Goal: Task Accomplishment & Management: Manage account settings

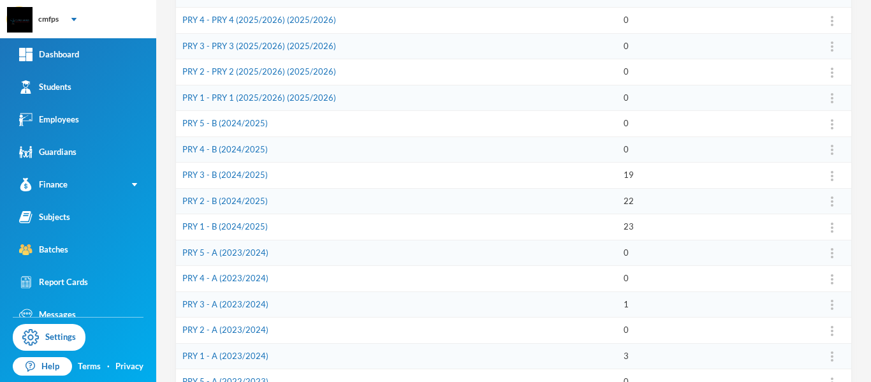
scroll to position [235, 0]
click at [242, 226] on link "PRY 1 - B (2024/2025)" at bounding box center [224, 224] width 85 height 10
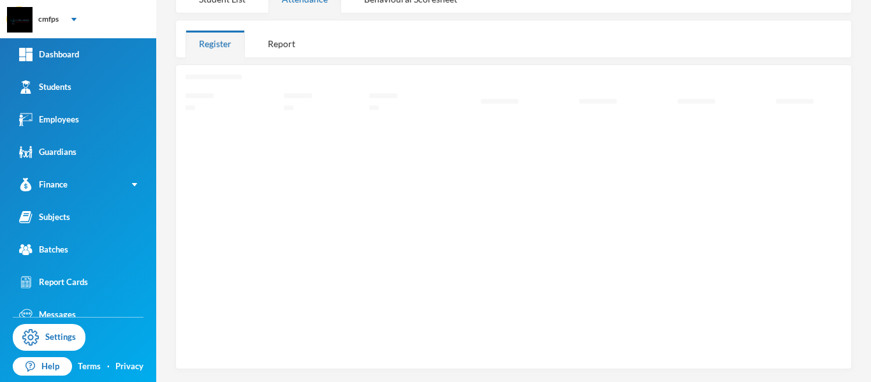
scroll to position [179, 0]
click at [228, 10] on div "Student List" at bounding box center [222, 4] width 73 height 27
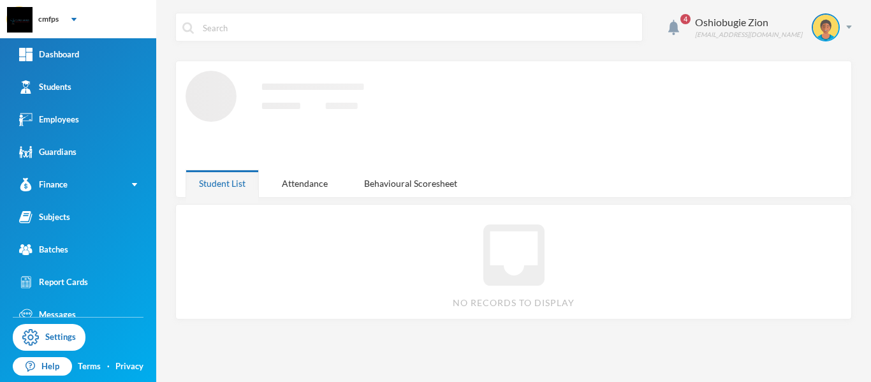
scroll to position [0, 0]
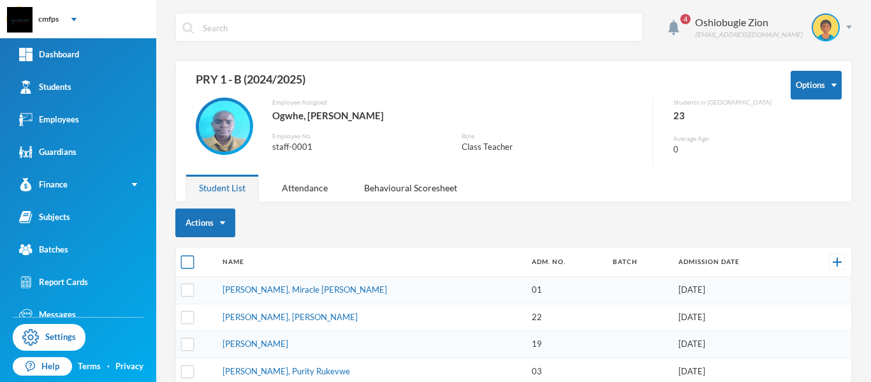
click at [189, 261] on input "checkbox" at bounding box center [187, 262] width 13 height 13
checkbox input "true"
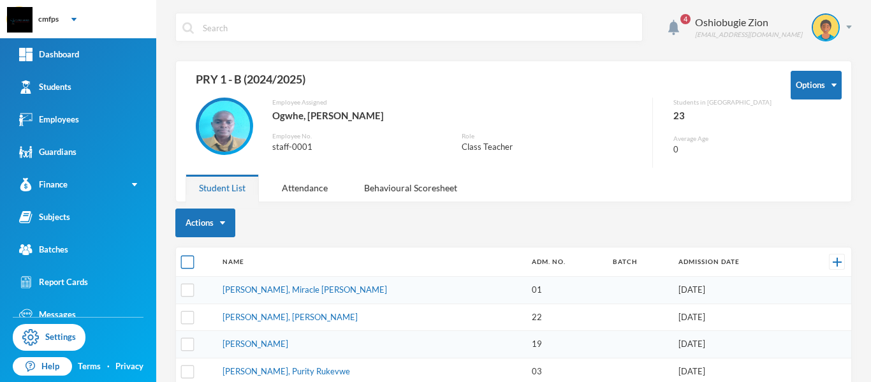
checkbox input "true"
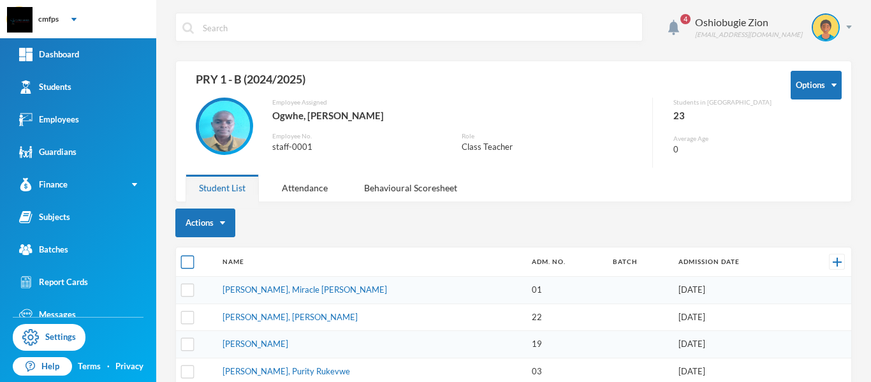
checkbox input "true"
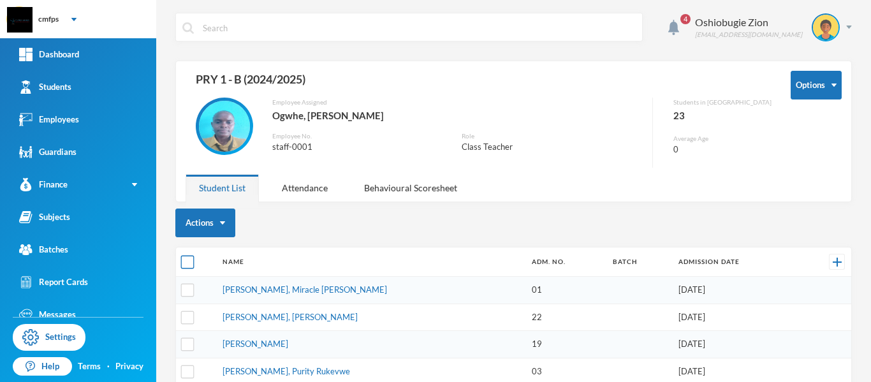
checkbox input "true"
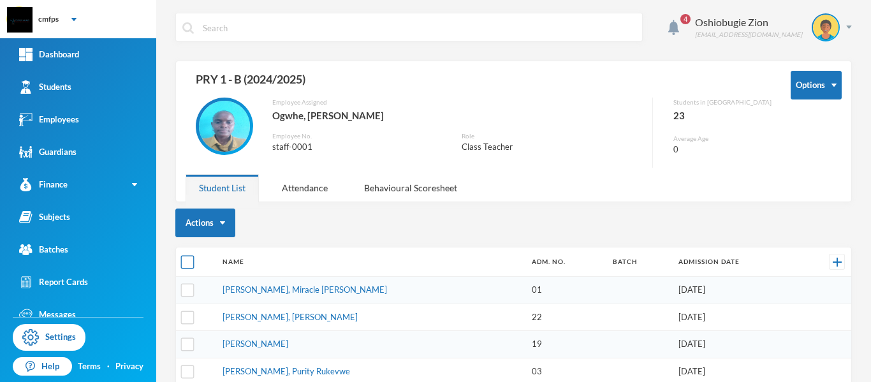
checkbox input "true"
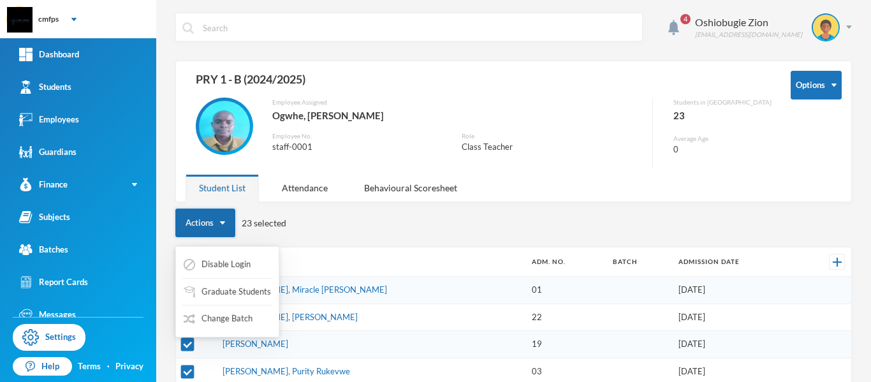
click at [224, 217] on button "Actions" at bounding box center [205, 223] width 60 height 29
click at [219, 316] on button "Change Batch" at bounding box center [217, 318] width 71 height 23
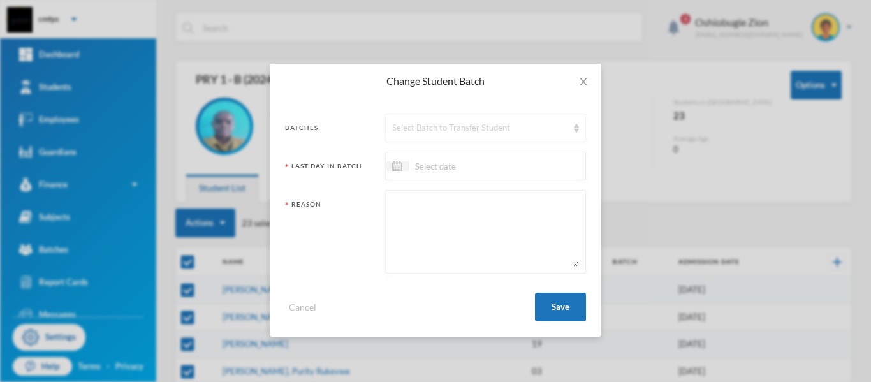
click at [438, 133] on div "Select Batch to Transfer Student" at bounding box center [479, 128] width 175 height 13
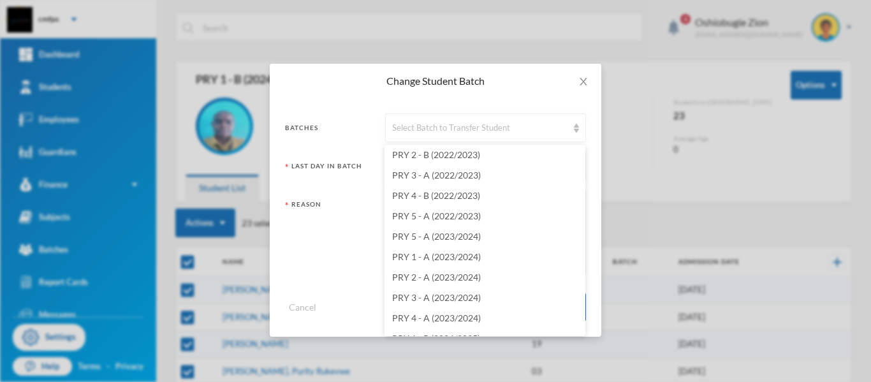
scroll to position [324, 0]
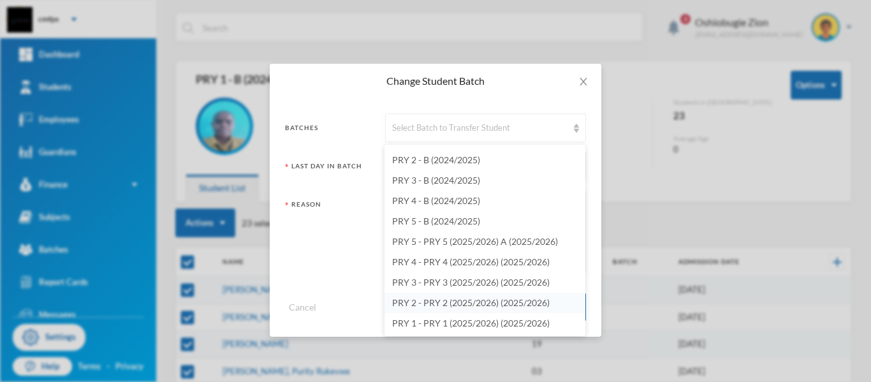
click at [475, 300] on span "PRY 2 - PRY 2 (2025/2026) (2025/2026)" at bounding box center [471, 302] width 158 height 11
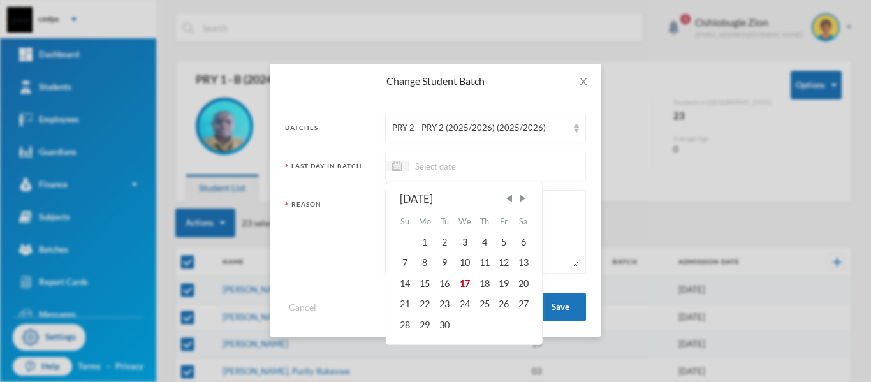
click at [455, 171] on input at bounding box center [462, 166] width 107 height 15
click at [510, 198] on span "Previous Month" at bounding box center [508, 198] width 11 height 11
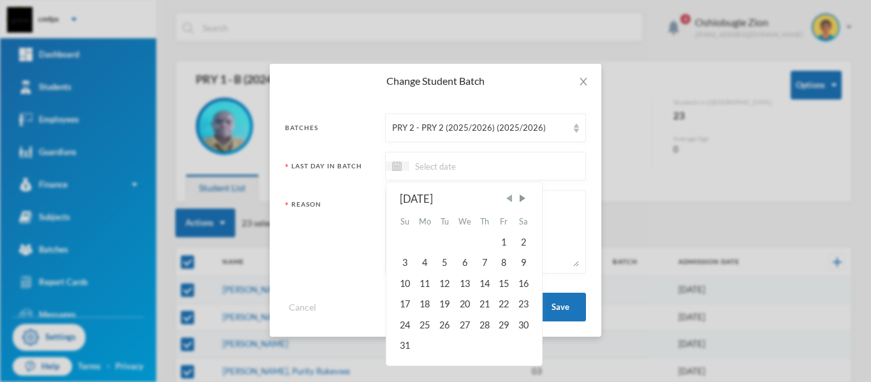
click at [510, 198] on span "Previous Month" at bounding box center [508, 198] width 11 height 11
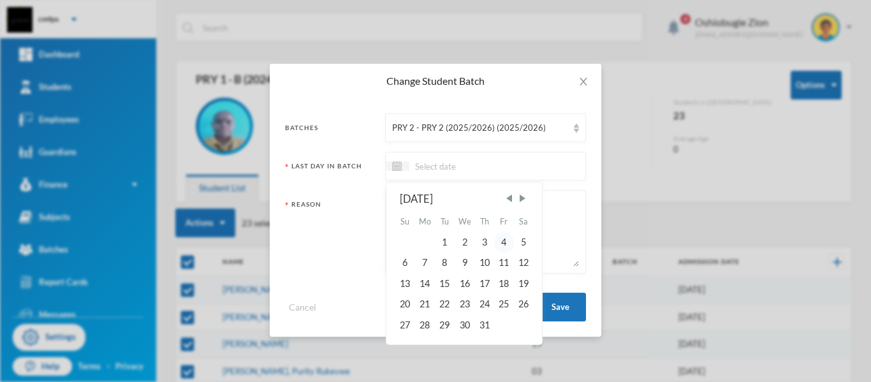
click at [505, 244] on div "4" at bounding box center [503, 242] width 19 height 20
type input "[DATE]"
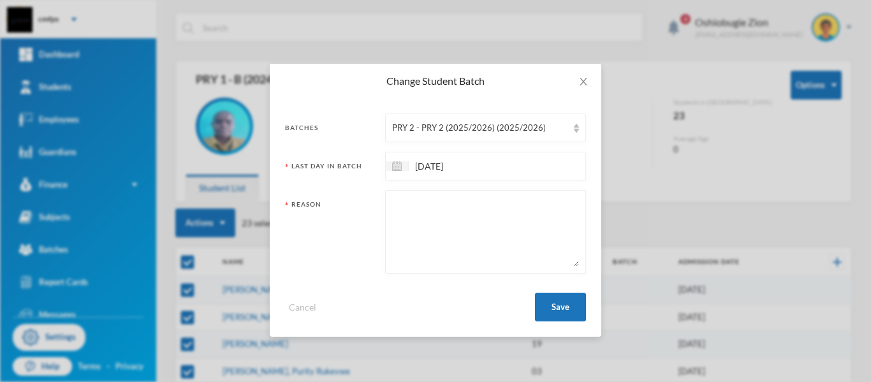
click at [513, 237] on textarea at bounding box center [485, 232] width 187 height 70
type textarea "prompted"
click at [579, 306] on button "Save" at bounding box center [560, 307] width 51 height 29
checkbox input "false"
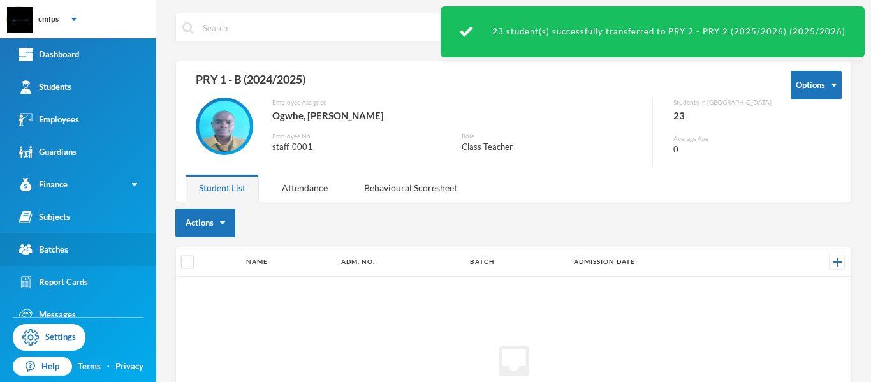
click at [105, 251] on link "Batches" at bounding box center [78, 249] width 156 height 33
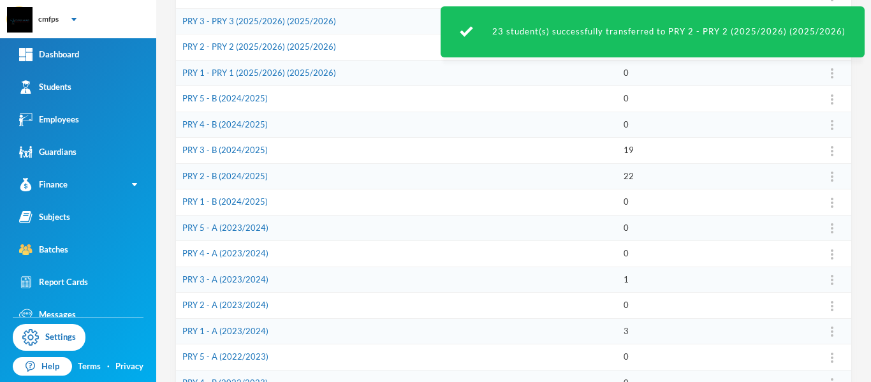
scroll to position [267, 0]
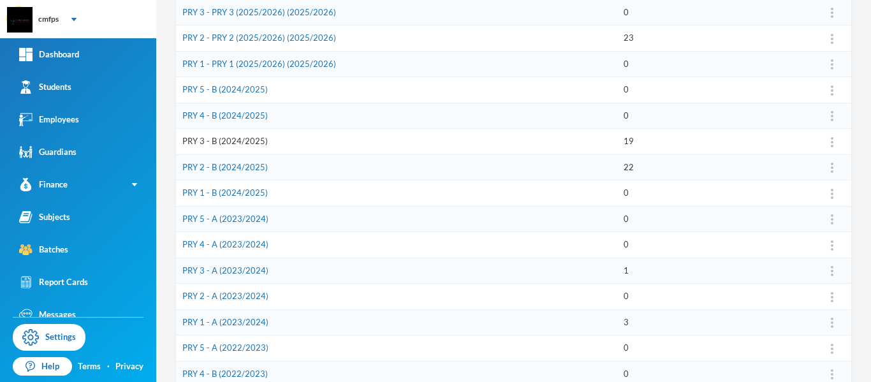
click at [242, 138] on link "PRY 3 - B (2024/2025)" at bounding box center [224, 141] width 85 height 10
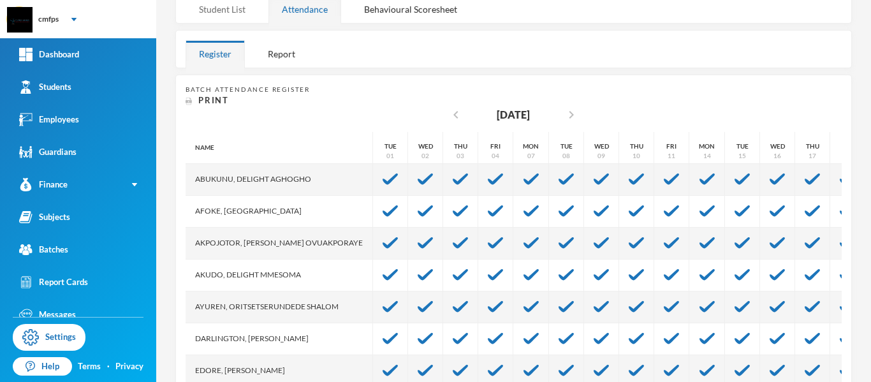
scroll to position [184, 0]
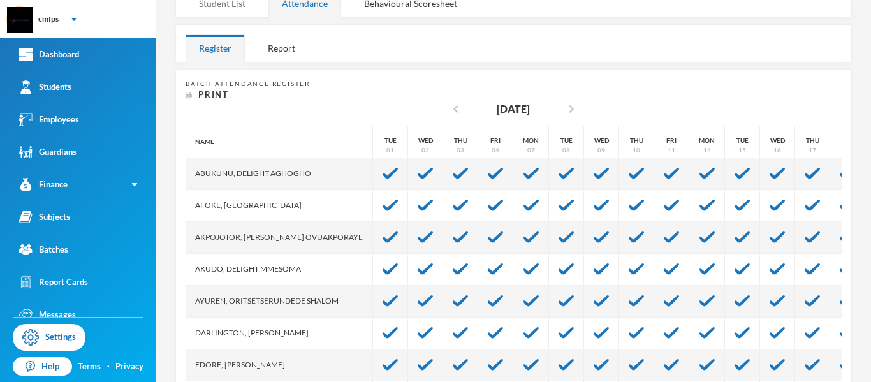
click at [238, 5] on div "Student List" at bounding box center [222, 3] width 73 height 27
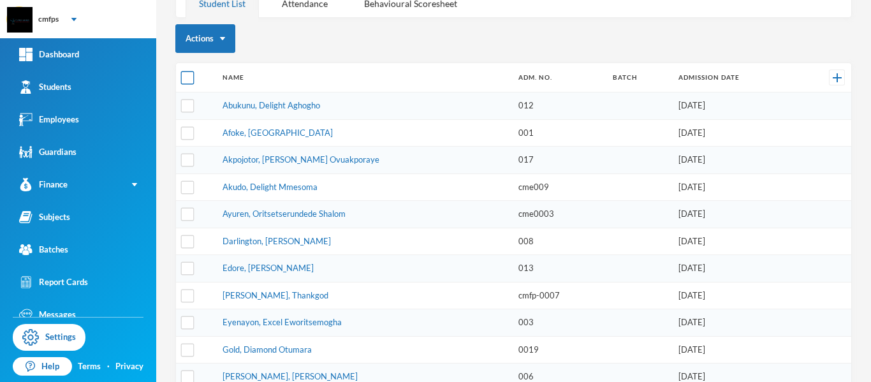
click at [189, 80] on input "checkbox" at bounding box center [187, 77] width 13 height 13
checkbox input "true"
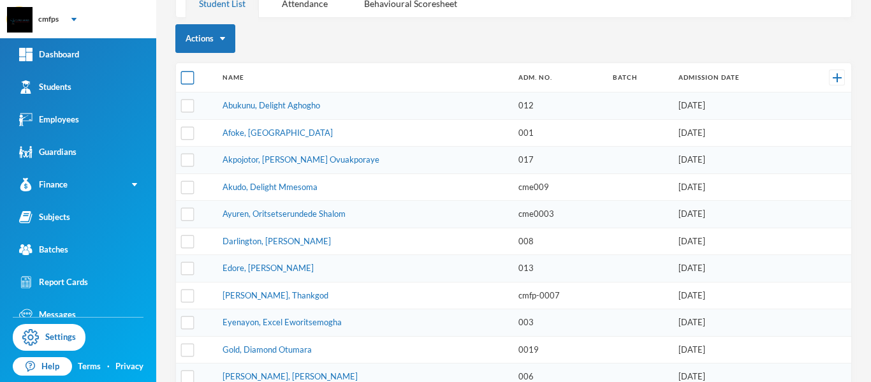
checkbox input "true"
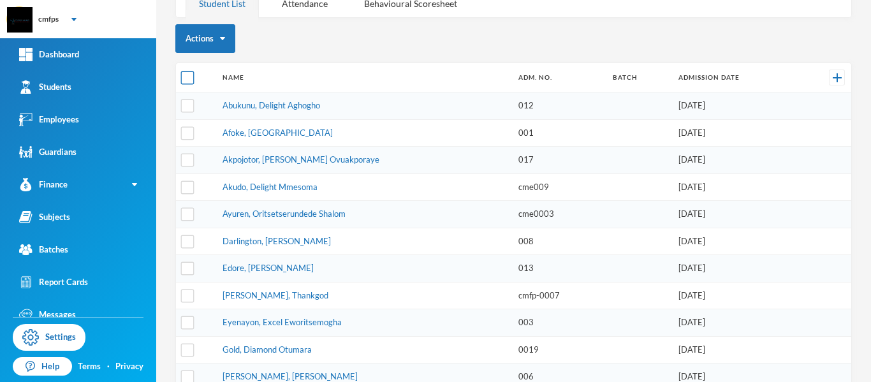
checkbox input "true"
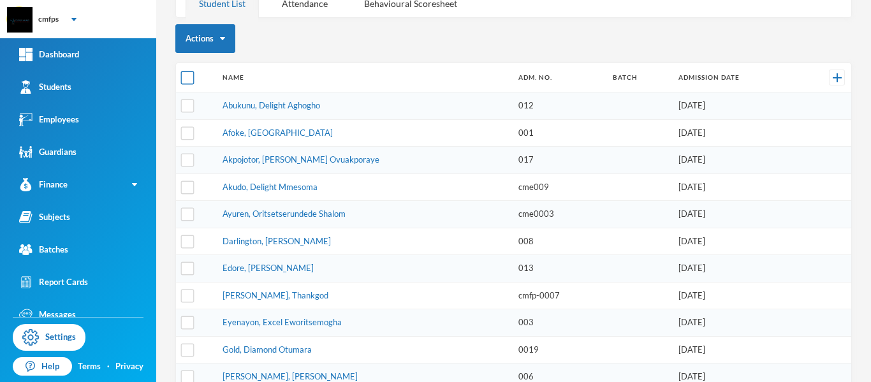
checkbox input "true"
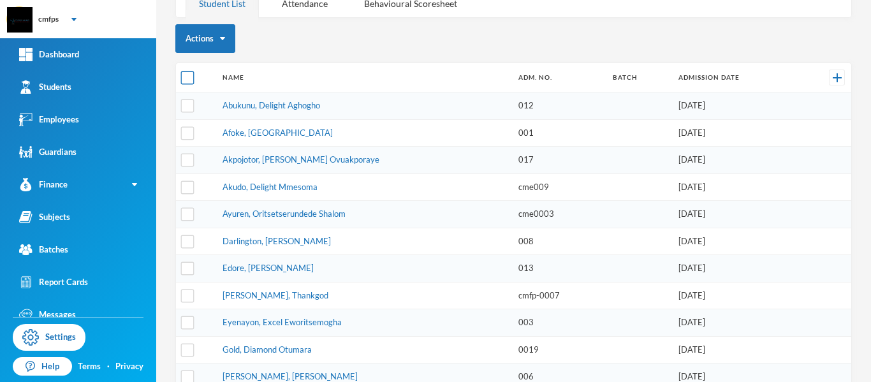
checkbox input "true"
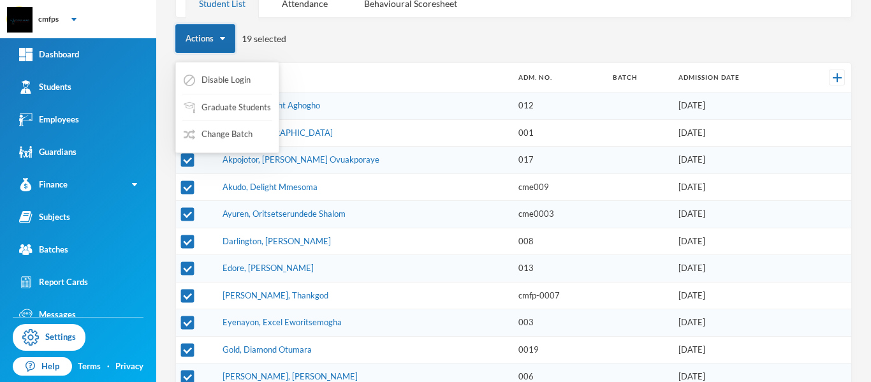
click at [223, 32] on button "Actions" at bounding box center [205, 38] width 60 height 29
click at [219, 131] on button "Change Batch" at bounding box center [217, 134] width 71 height 23
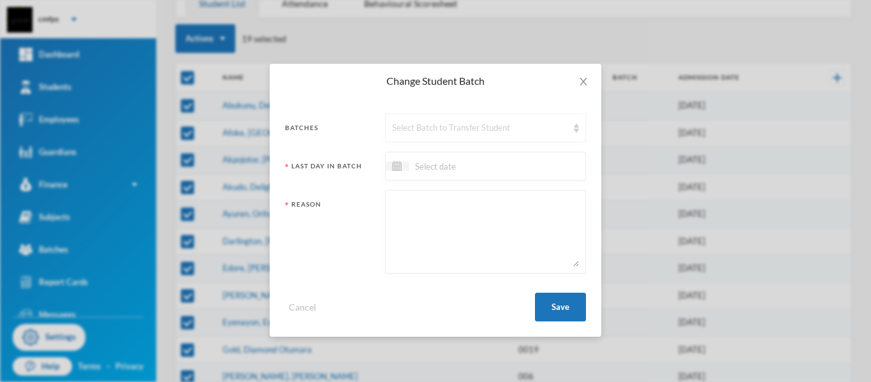
click at [404, 128] on div "Select Batch to Transfer Student" at bounding box center [479, 128] width 175 height 13
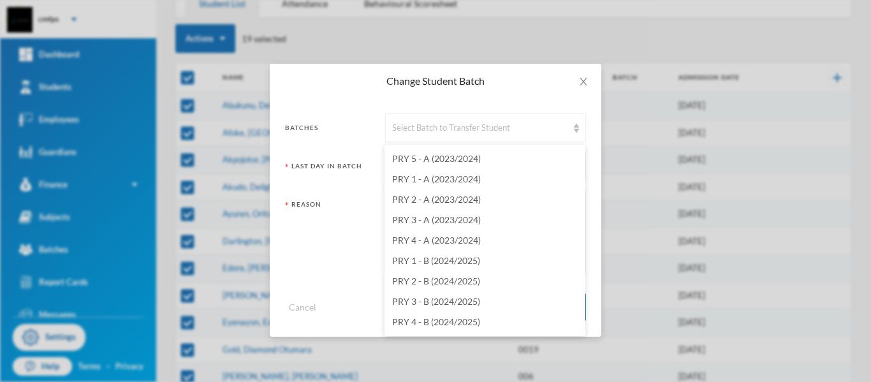
scroll to position [324, 0]
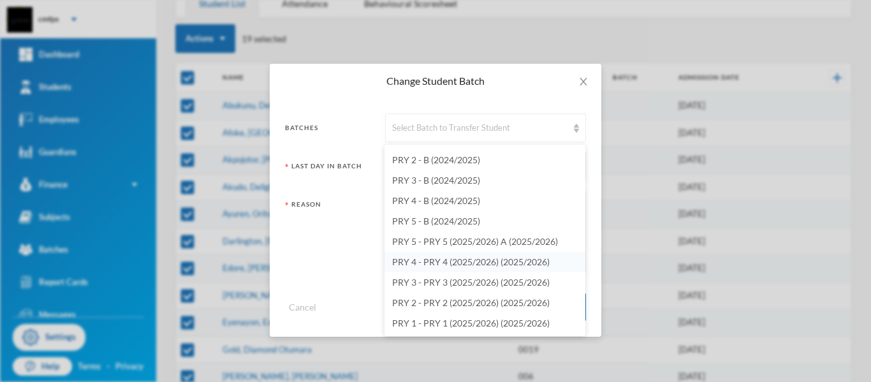
click at [475, 262] on span "PRY 4 - PRY 4 (2025/2026) (2025/2026)" at bounding box center [471, 261] width 158 height 11
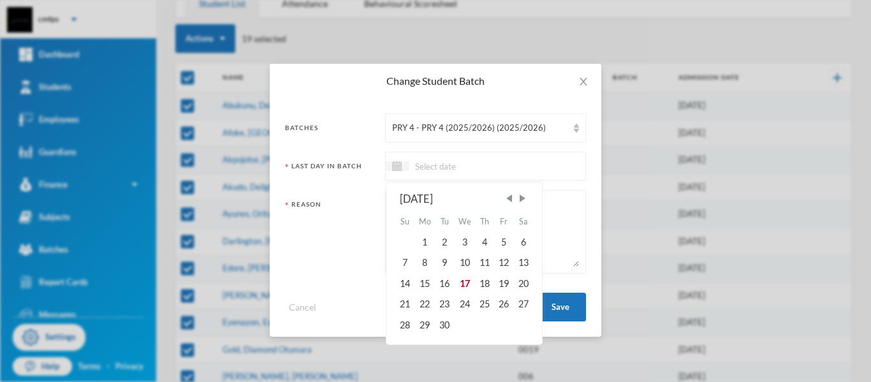
click at [471, 168] on input at bounding box center [462, 166] width 107 height 15
click at [509, 195] on span "Previous Month" at bounding box center [508, 198] width 11 height 11
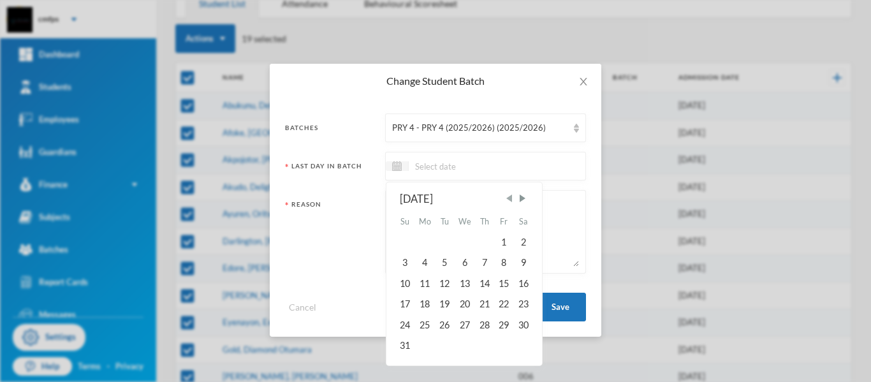
click at [509, 195] on span "Previous Month" at bounding box center [508, 198] width 11 height 11
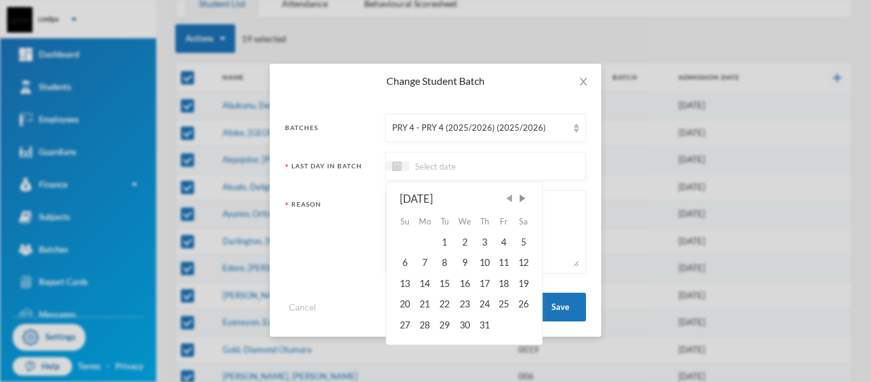
click at [509, 195] on span "Previous Month" at bounding box center [508, 198] width 11 height 11
click at [527, 200] on span "Next Month" at bounding box center [522, 198] width 11 height 11
click at [511, 244] on div "4" at bounding box center [503, 242] width 19 height 20
type input "[DATE]"
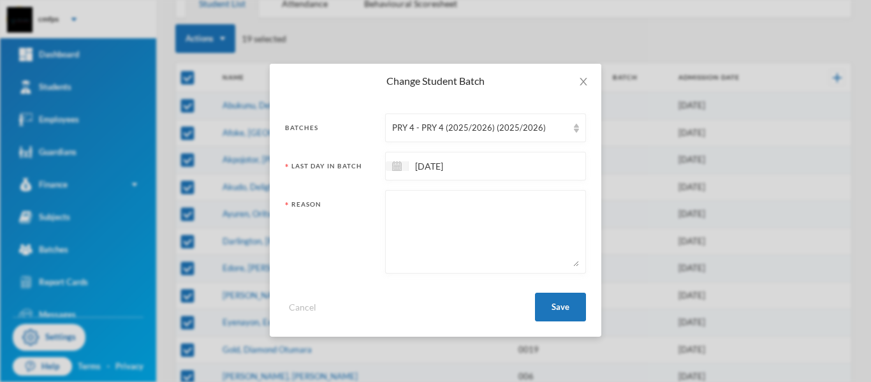
click at [499, 216] on textarea at bounding box center [485, 232] width 187 height 70
type textarea "prompted"
click at [552, 309] on button "Save" at bounding box center [560, 307] width 51 height 29
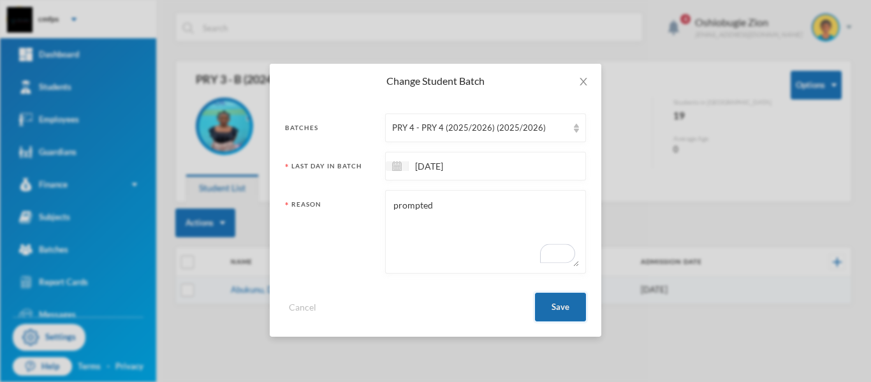
checkbox input "false"
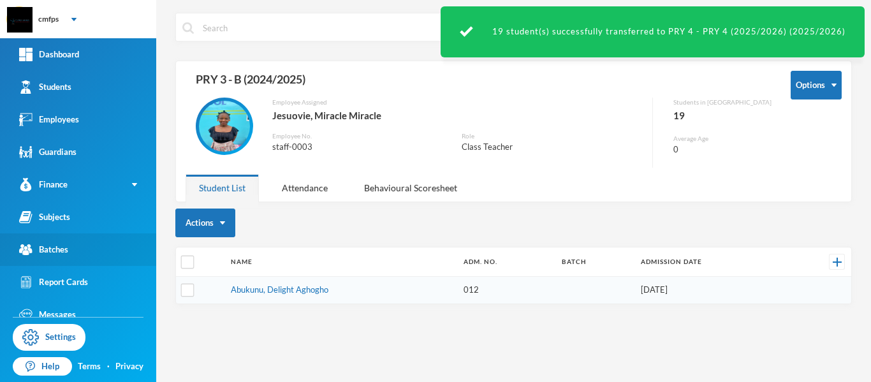
click at [114, 246] on link "Batches" at bounding box center [78, 249] width 156 height 33
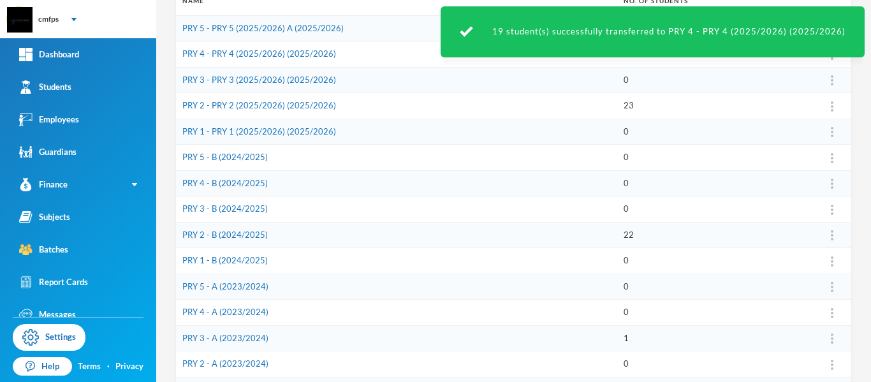
scroll to position [202, 0]
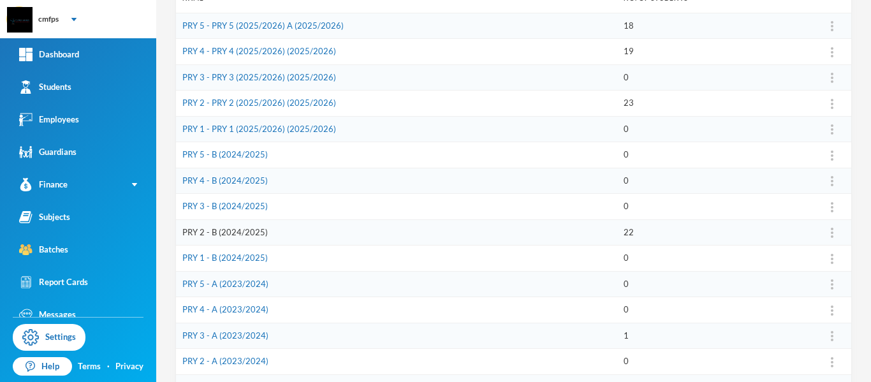
click at [256, 233] on link "PRY 2 - B (2024/2025)" at bounding box center [224, 232] width 85 height 10
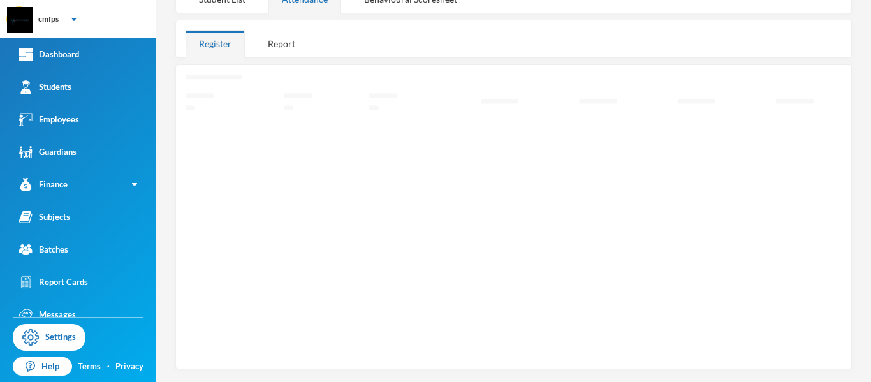
scroll to position [179, 0]
click at [228, 6] on div "Student List" at bounding box center [222, 4] width 73 height 27
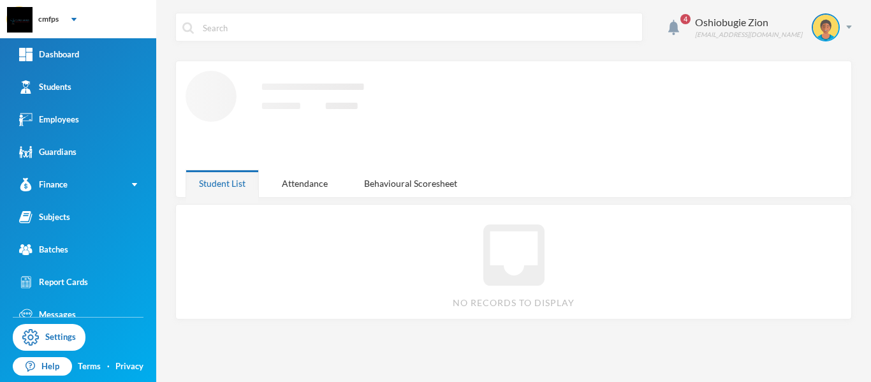
scroll to position [0, 0]
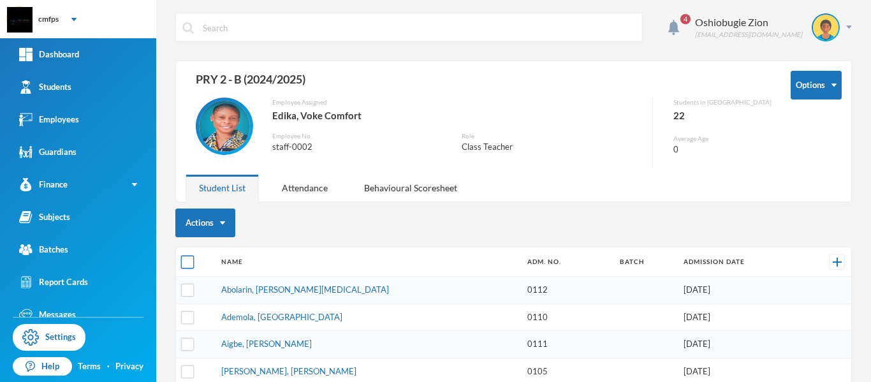
click at [187, 263] on input "checkbox" at bounding box center [187, 262] width 13 height 13
checkbox input "true"
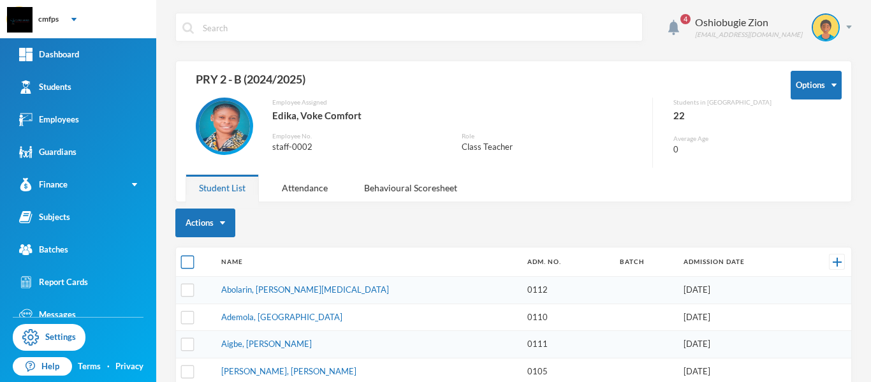
checkbox input "true"
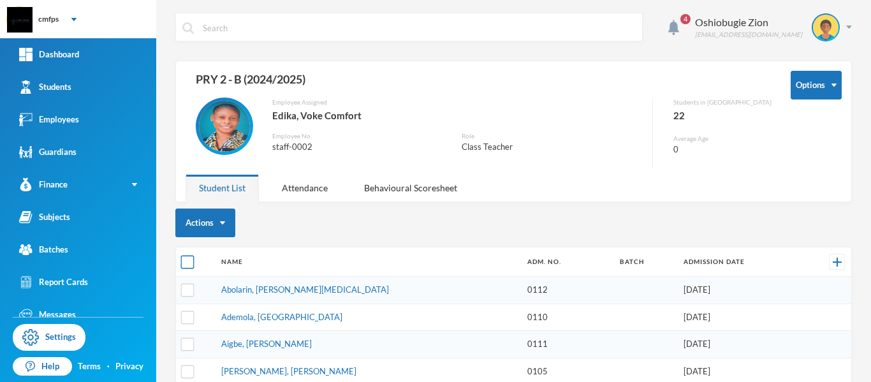
checkbox input "true"
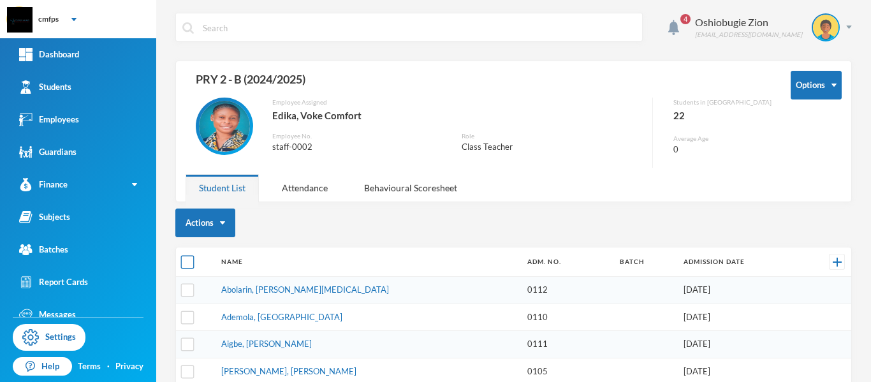
checkbox input "true"
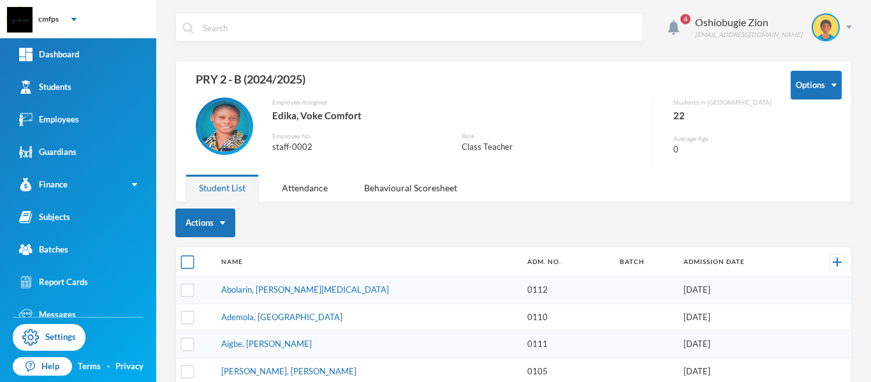
checkbox input "true"
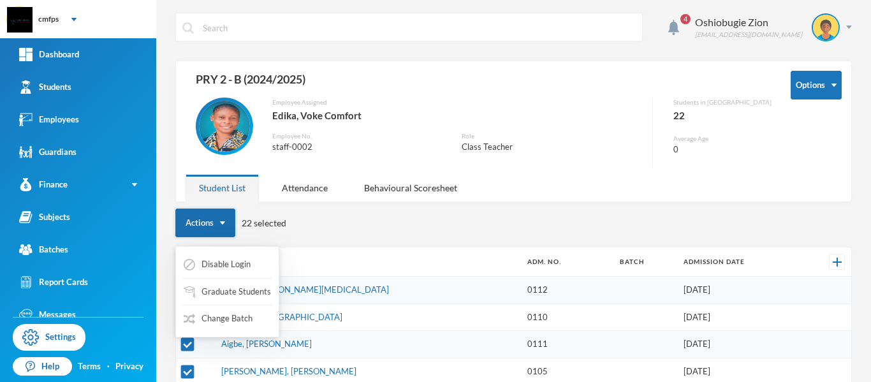
click at [208, 224] on button "Actions" at bounding box center [205, 223] width 60 height 29
click at [234, 319] on button "Change Batch" at bounding box center [217, 318] width 71 height 23
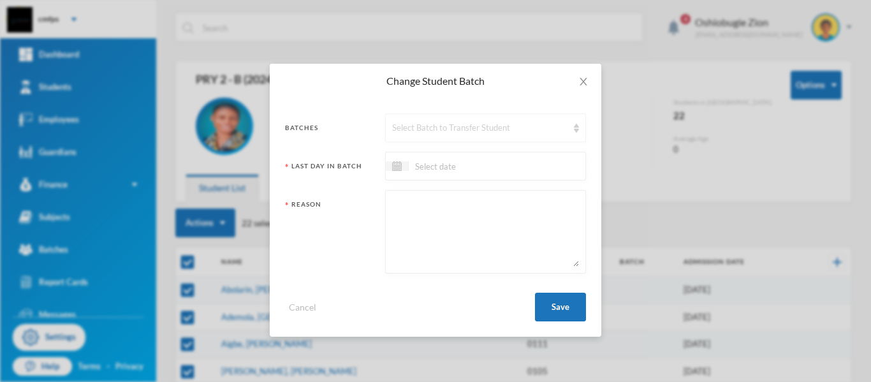
click at [457, 129] on div "Select Batch to Transfer Student" at bounding box center [479, 128] width 175 height 13
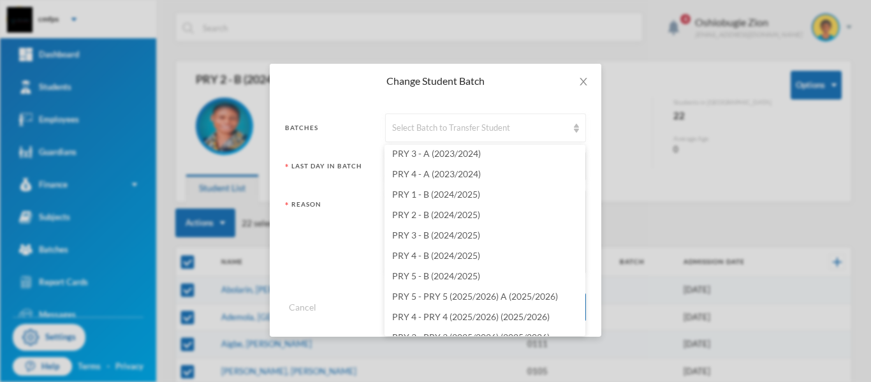
scroll to position [324, 0]
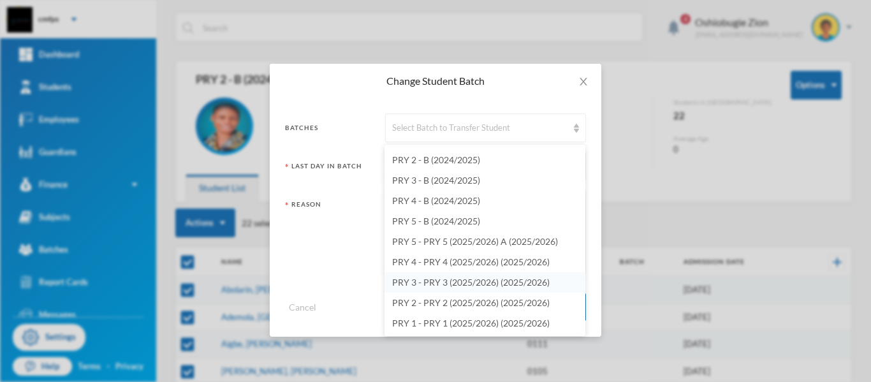
click at [511, 283] on span "PRY 3 - PRY 3 (2025/2026) (2025/2026)" at bounding box center [471, 282] width 158 height 11
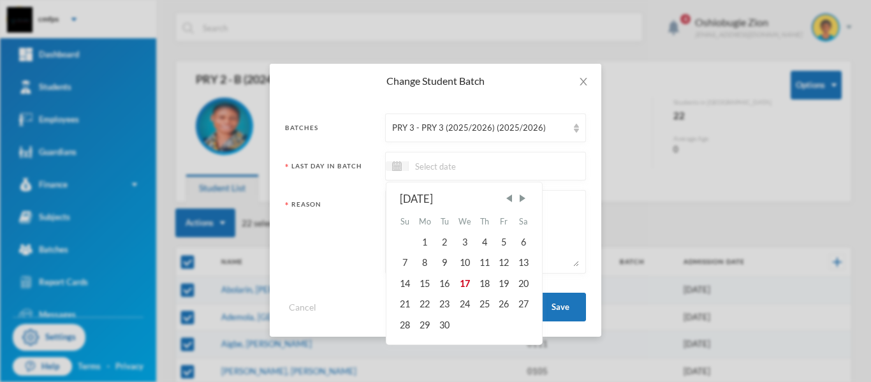
click at [508, 171] on input at bounding box center [462, 166] width 107 height 15
click at [510, 200] on span "Previous Month" at bounding box center [508, 198] width 11 height 11
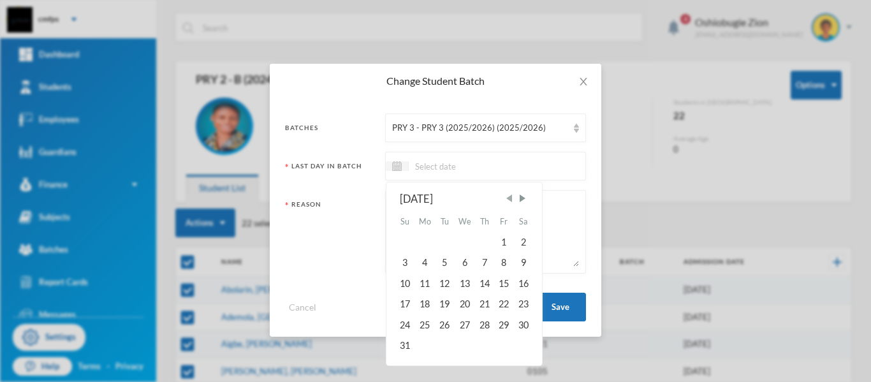
click at [510, 200] on span "Previous Month" at bounding box center [508, 198] width 11 height 11
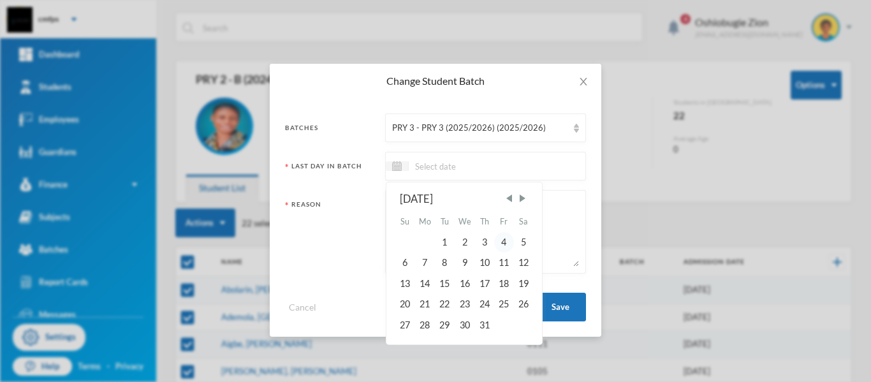
click at [502, 246] on div "4" at bounding box center [503, 242] width 19 height 20
type input "[DATE]"
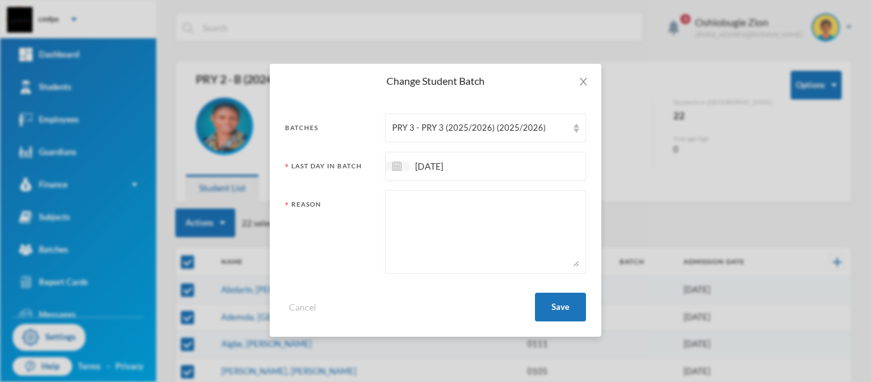
click at [490, 226] on textarea at bounding box center [485, 232] width 187 height 70
type textarea "prompted"
click at [549, 308] on button "Save" at bounding box center [560, 307] width 51 height 29
checkbox input "false"
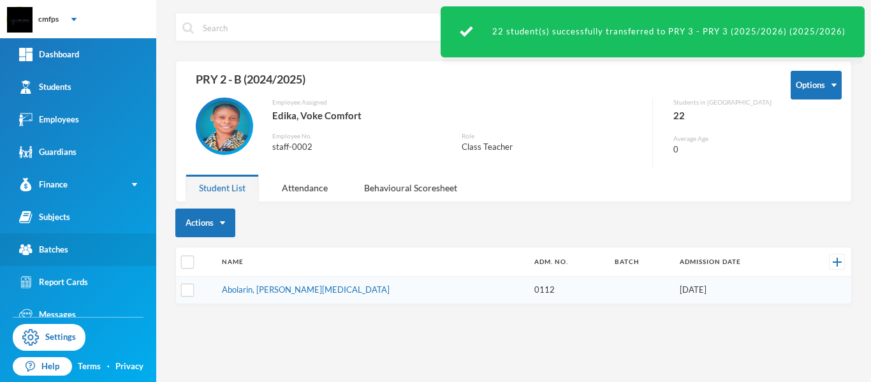
click at [117, 247] on link "Batches" at bounding box center [78, 249] width 156 height 33
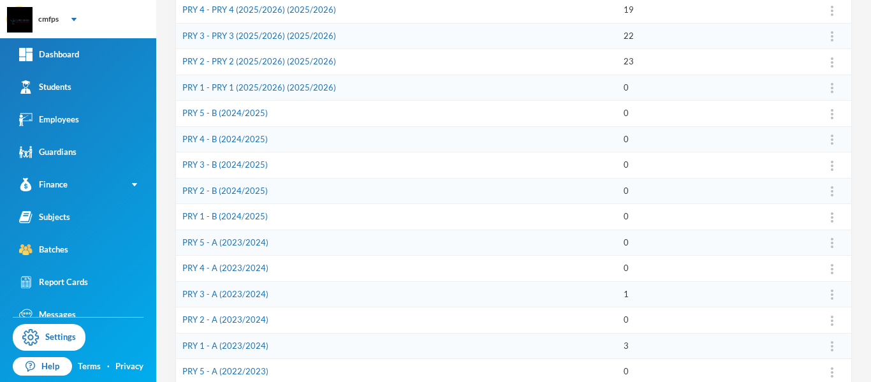
scroll to position [253, 0]
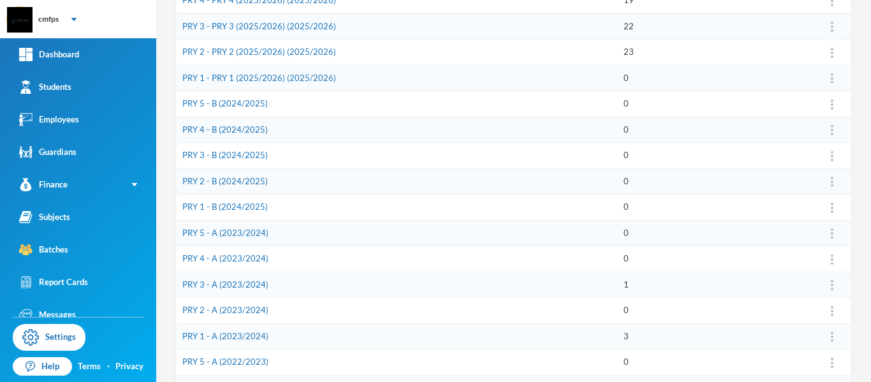
click at [297, 278] on td "PRY 3 - A (2023/2024)" at bounding box center [396, 285] width 441 height 26
click at [295, 286] on td "PRY 3 - A (2023/2024)" at bounding box center [396, 285] width 441 height 26
click at [265, 286] on td "PRY 3 - A (2023/2024)" at bounding box center [396, 285] width 441 height 26
click at [251, 286] on link "PRY 3 - A (2023/2024)" at bounding box center [225, 284] width 86 height 10
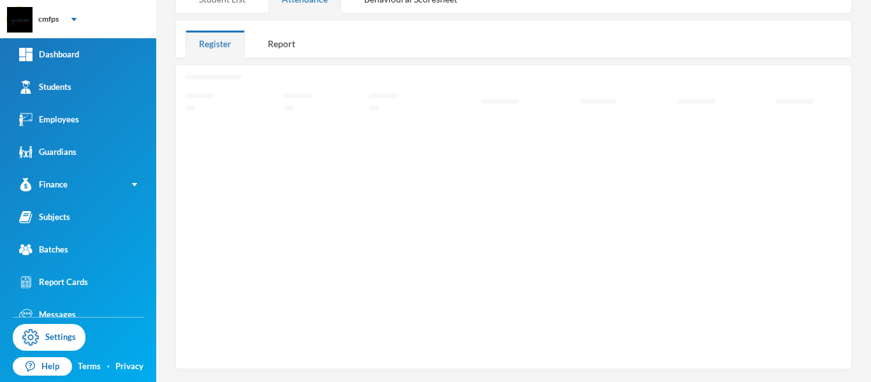
scroll to position [117, 0]
click at [239, 4] on div "Student List" at bounding box center [222, 2] width 73 height 27
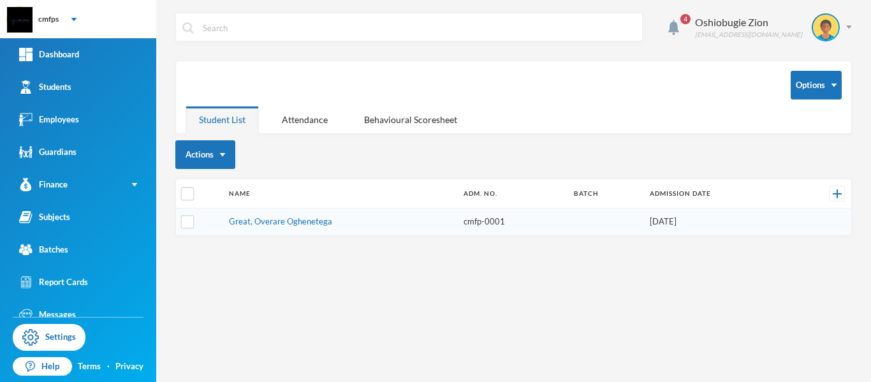
scroll to position [0, 0]
click at [356, 290] on div "4 Oshiobugie Zion [EMAIL_ADDRESS][DOMAIN_NAME] Options Student List Attendance …" at bounding box center [513, 191] width 715 height 382
click at [191, 221] on input "checkbox" at bounding box center [187, 222] width 13 height 13
checkbox input "true"
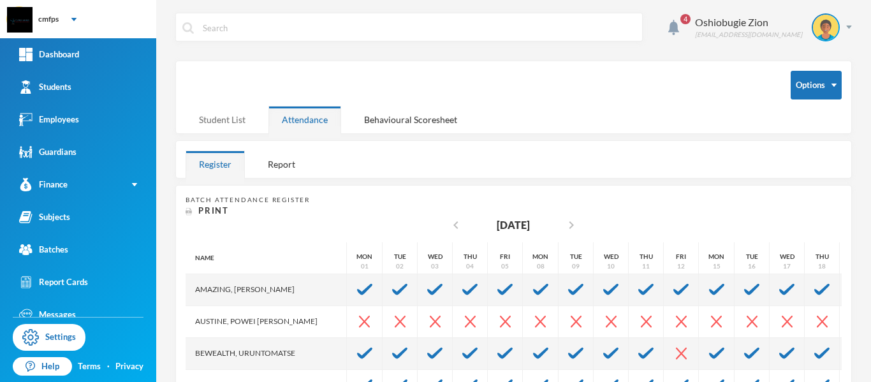
click at [237, 119] on div "Student List" at bounding box center [222, 119] width 73 height 27
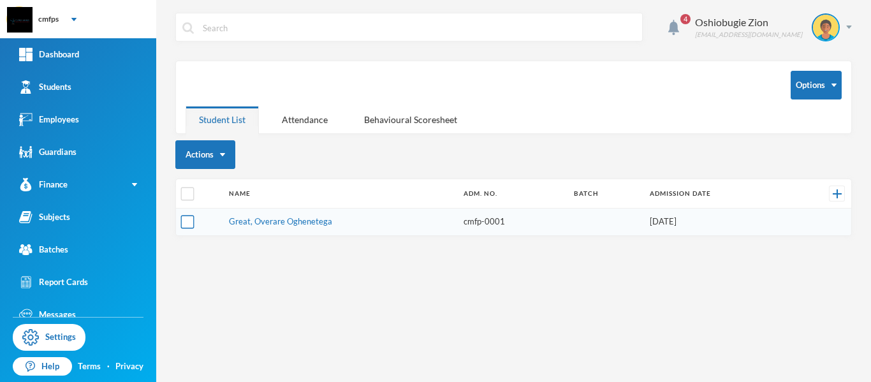
click at [191, 226] on input "checkbox" at bounding box center [187, 222] width 13 height 13
checkbox input "true"
click at [231, 249] on button "Change Batch" at bounding box center [217, 250] width 71 height 23
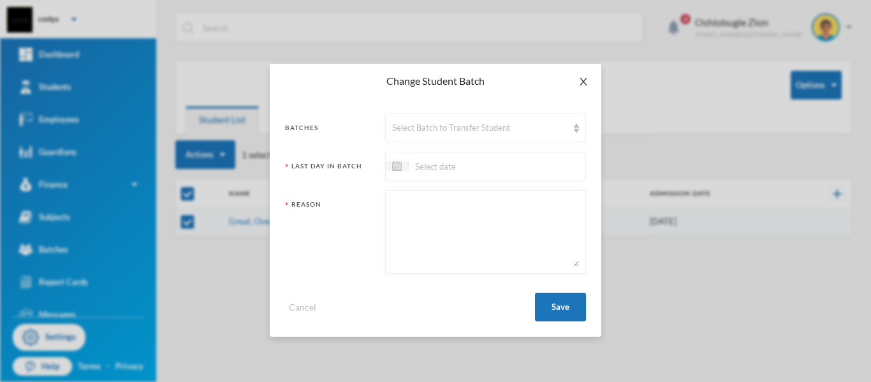
click at [581, 80] on icon "icon: close" at bounding box center [584, 82] width 10 height 10
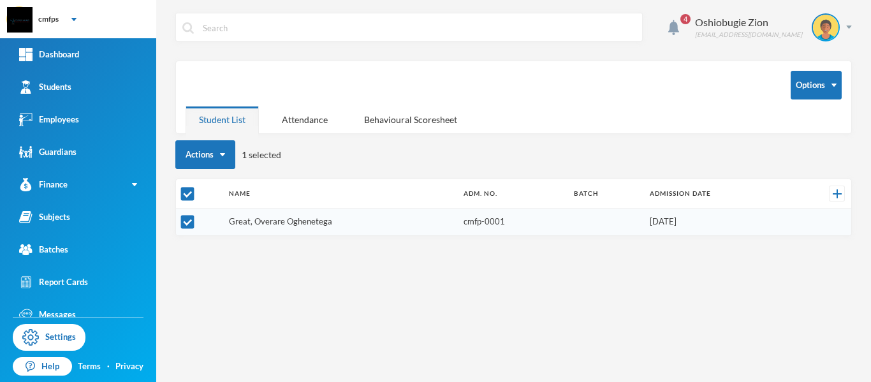
click at [303, 222] on link "Great, Overare Oghenetega" at bounding box center [280, 221] width 103 height 10
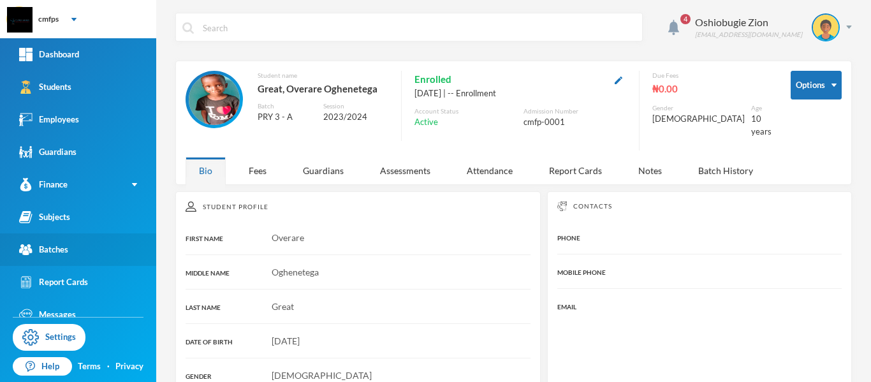
click at [66, 249] on div "Batches" at bounding box center [43, 249] width 49 height 13
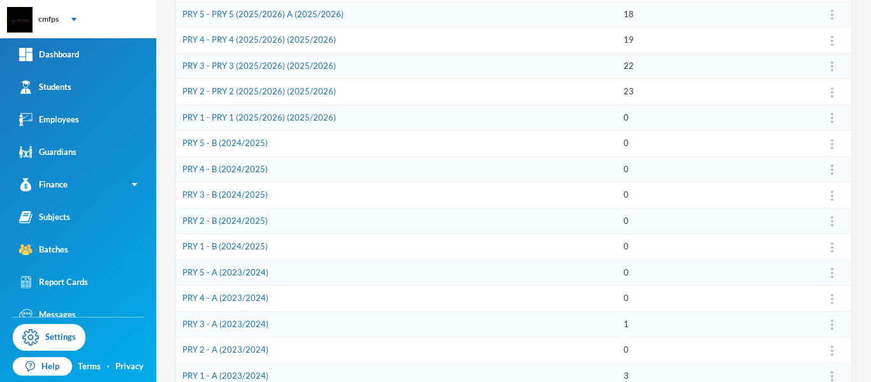
scroll to position [222, 0]
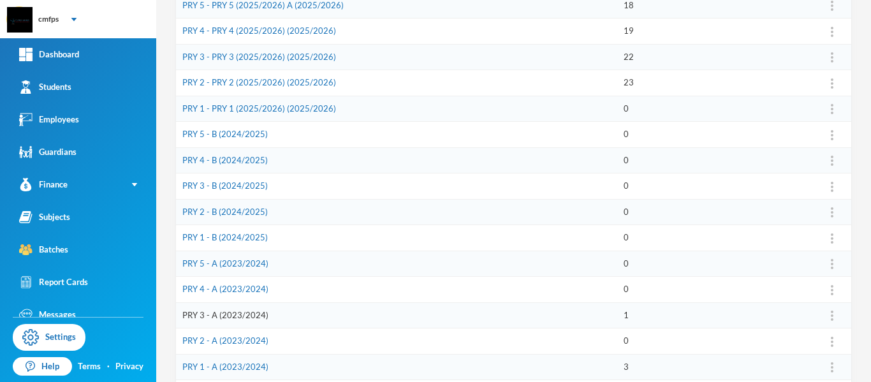
click at [256, 315] on link "PRY 3 - A (2023/2024)" at bounding box center [225, 315] width 86 height 10
